Goal: Navigation & Orientation: Find specific page/section

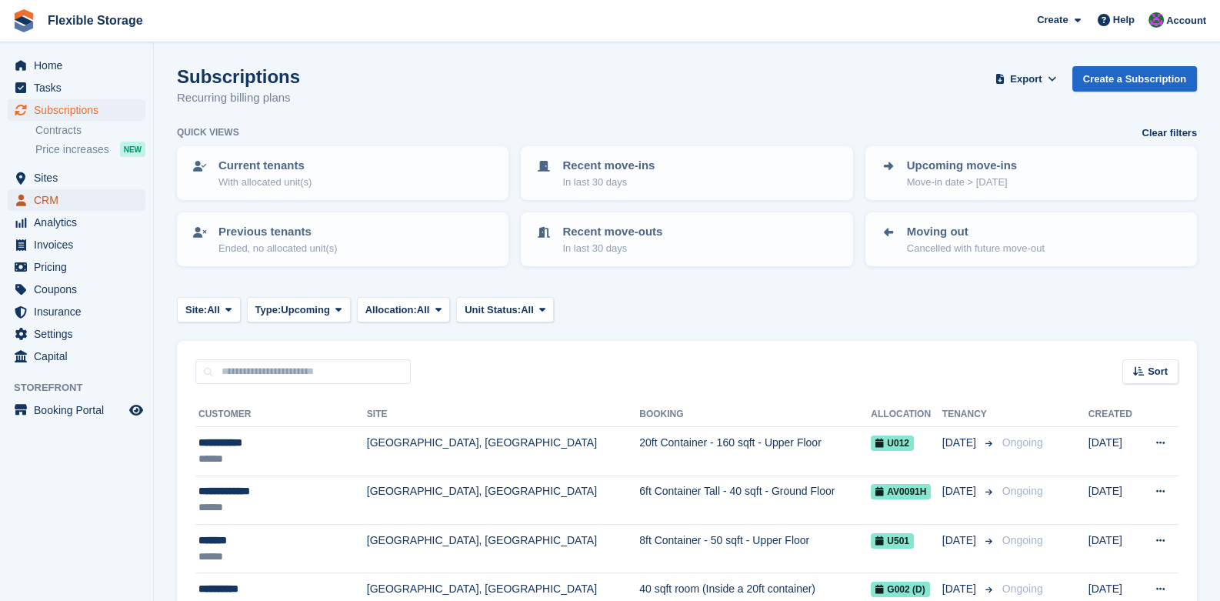
click at [65, 197] on span "CRM" at bounding box center [80, 200] width 92 height 22
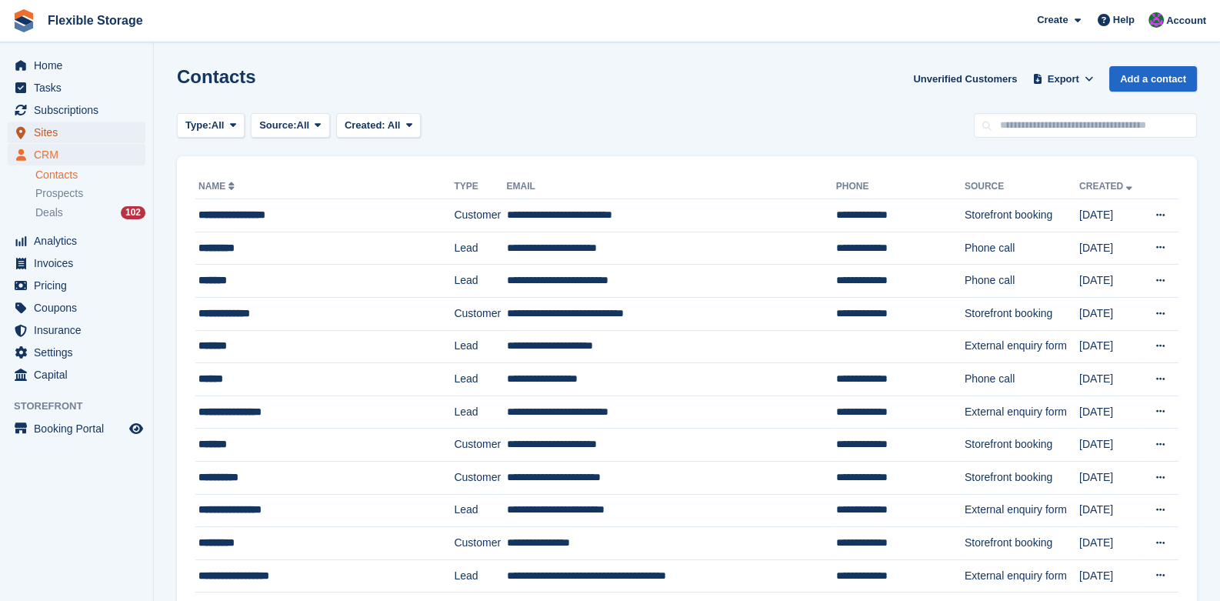
click at [38, 122] on span "Sites" at bounding box center [80, 133] width 92 height 22
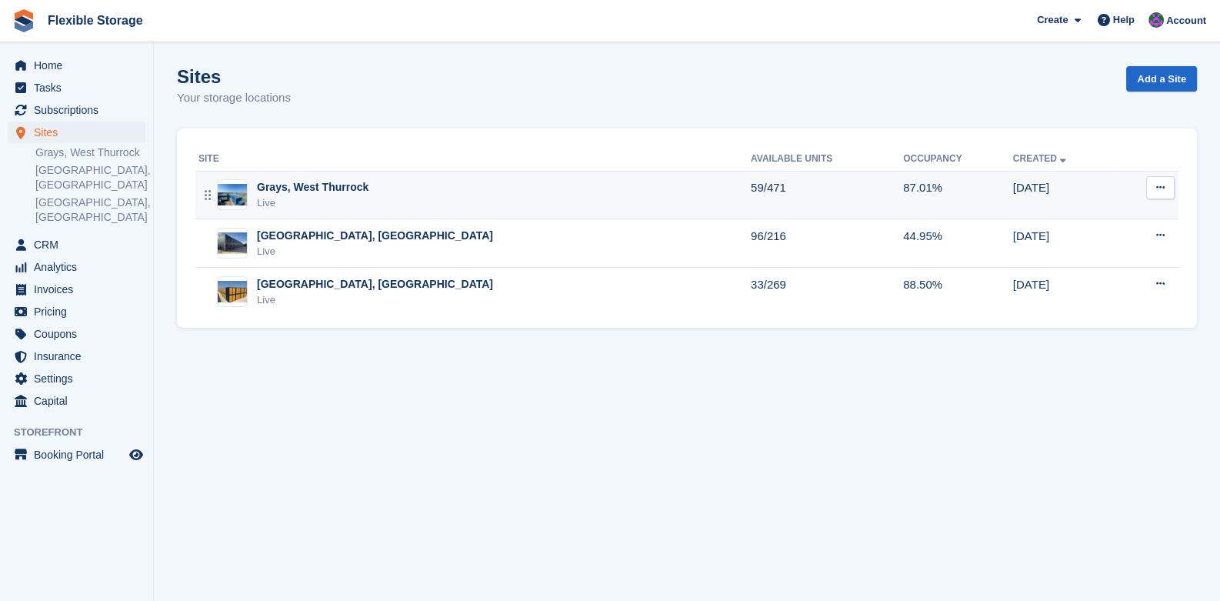
click at [465, 175] on td "Grays, West Thurrock Live" at bounding box center [472, 195] width 555 height 48
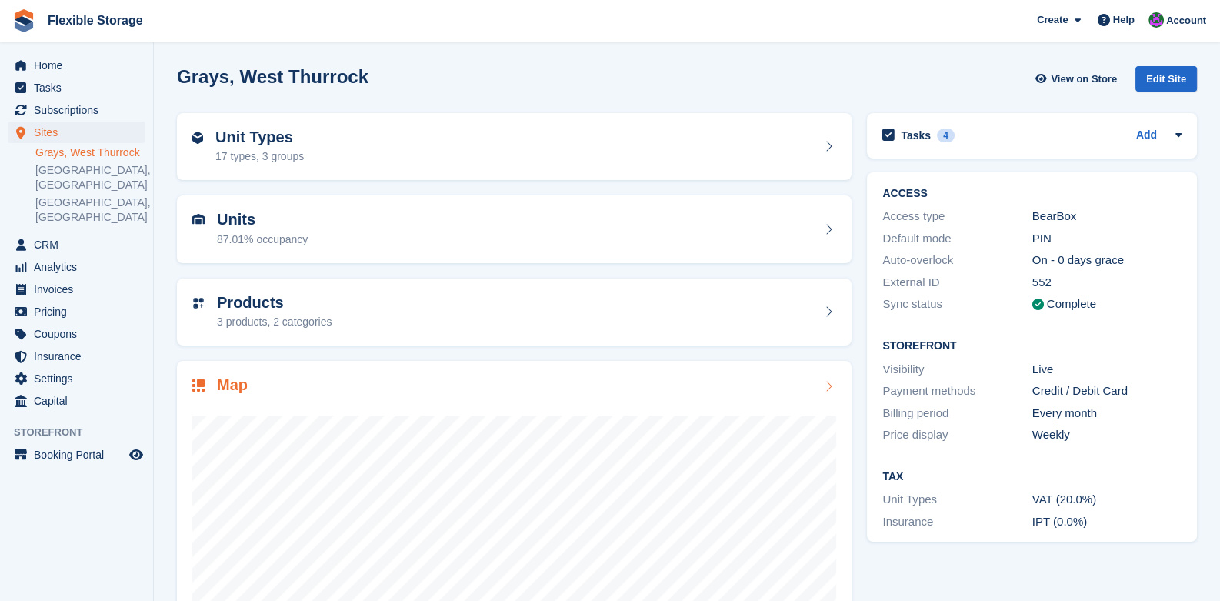
click at [825, 387] on icon at bounding box center [828, 386] width 15 height 12
